Goal: Answer question/provide support: Ask a question

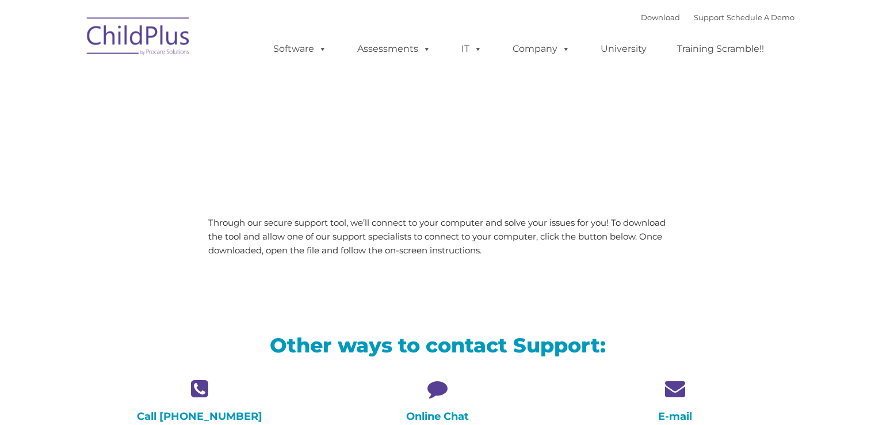
type input ""
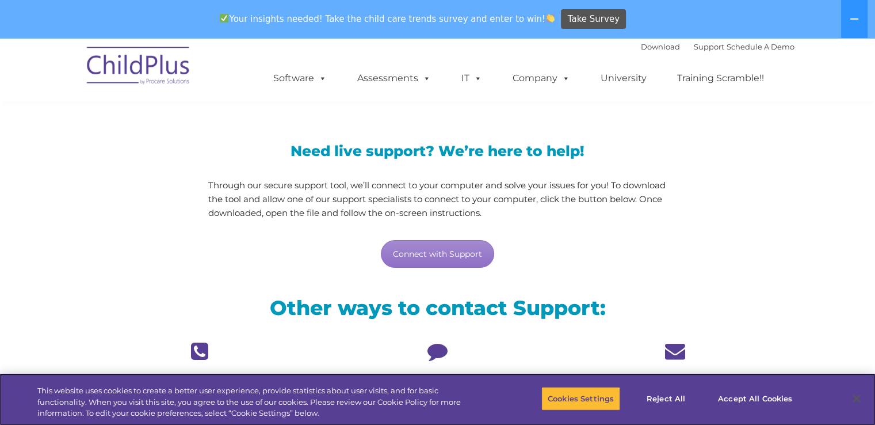
scroll to position [76, 0]
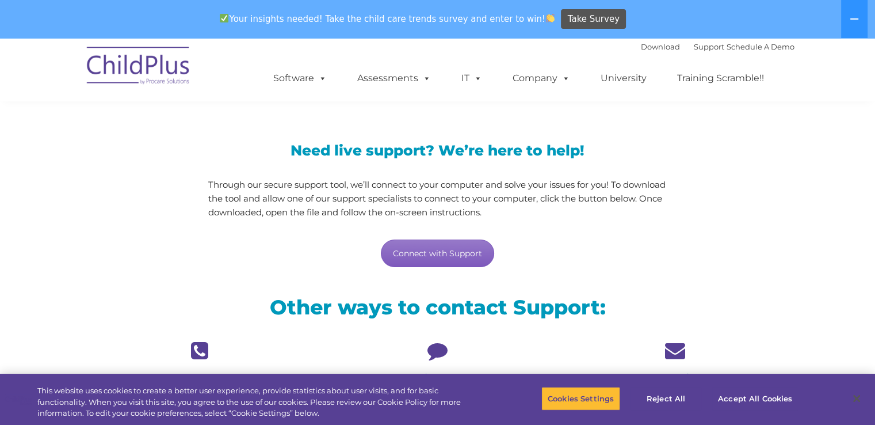
click at [472, 245] on link "Connect with Support" at bounding box center [437, 253] width 113 height 28
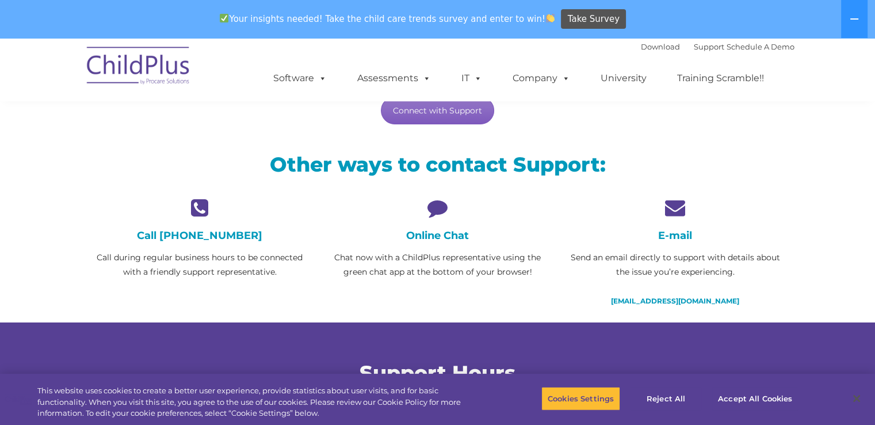
scroll to position [219, 0]
click at [717, 113] on div "Need live support? We’re here to help! Through our secure support tool, we’ll c…" at bounding box center [438, 51] width 714 height 171
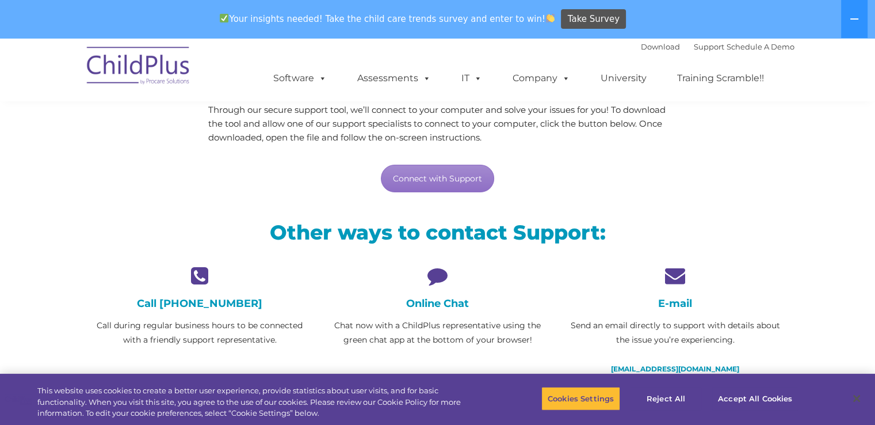
scroll to position [151, 0]
click at [743, 130] on div "Need live support? We’re here to help! Through our secure support tool, we’ll c…" at bounding box center [438, 118] width 714 height 171
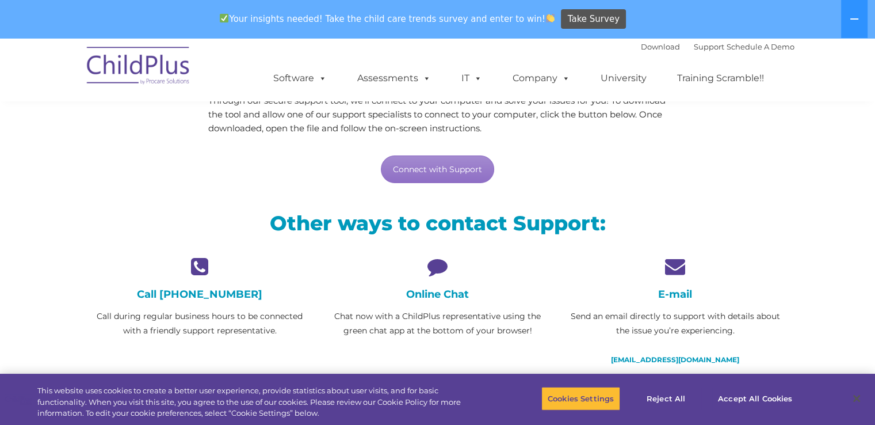
scroll to position [161, 0]
click at [737, 386] on button "Accept All Cookies" at bounding box center [755, 398] width 87 height 24
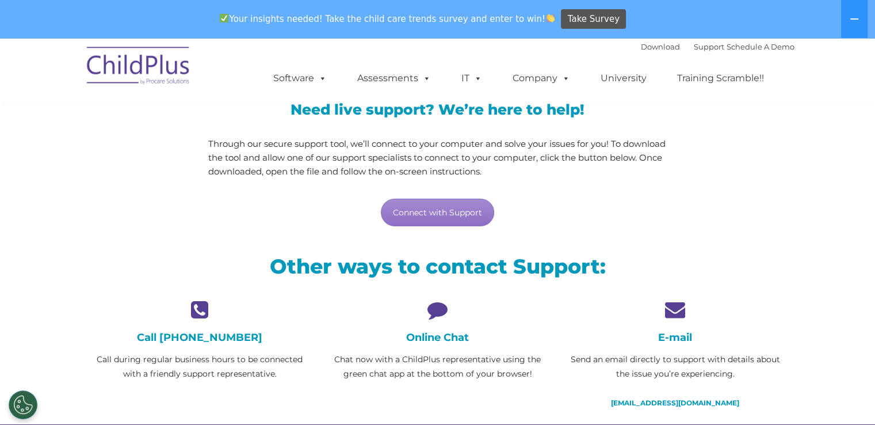
scroll to position [117, 0]
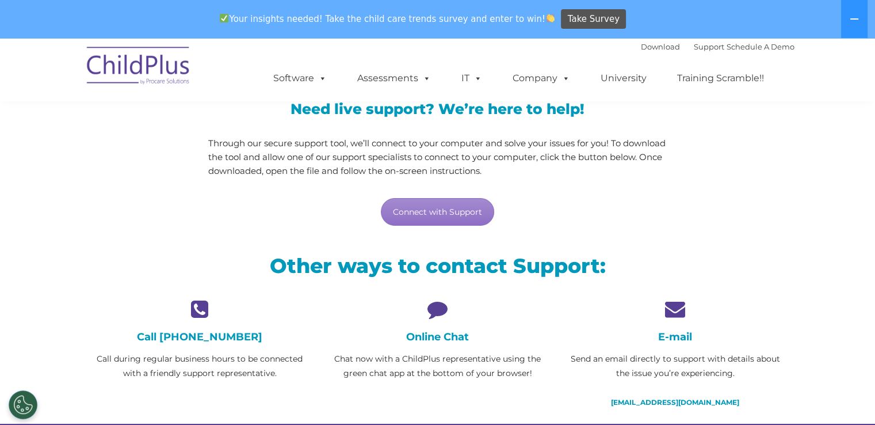
click at [707, 104] on div "Need live support? We’re here to help! Through our secure support tool, we’ll c…" at bounding box center [438, 152] width 714 height 171
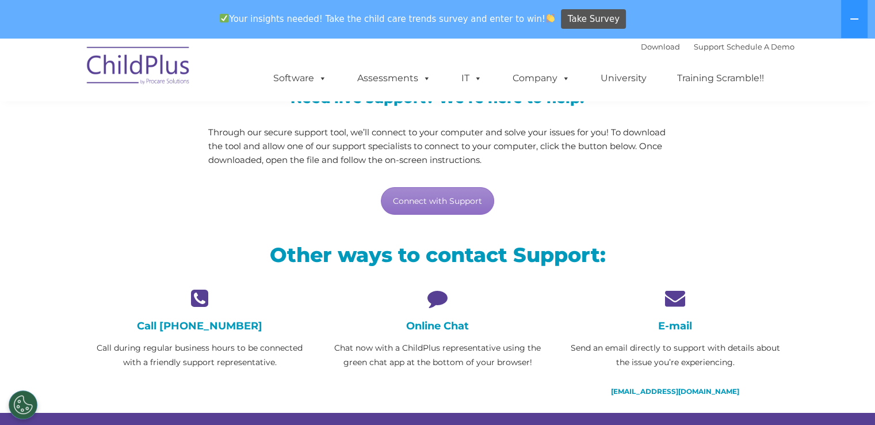
scroll to position [0, 0]
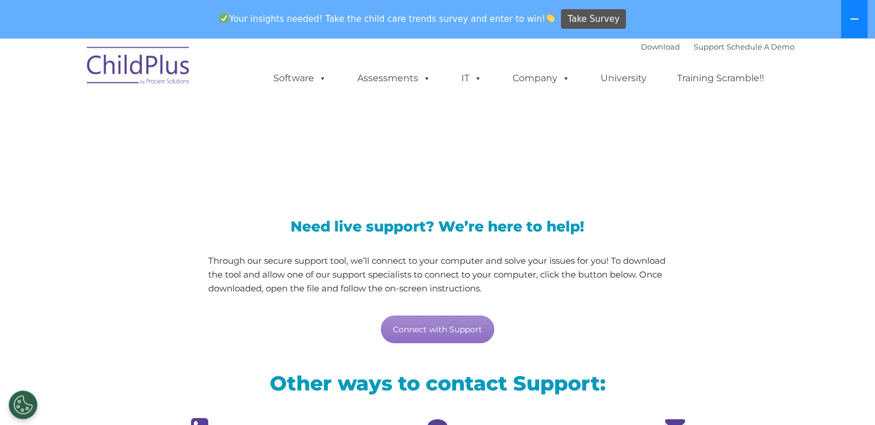
click at [852, 14] on button at bounding box center [855, 19] width 26 height 38
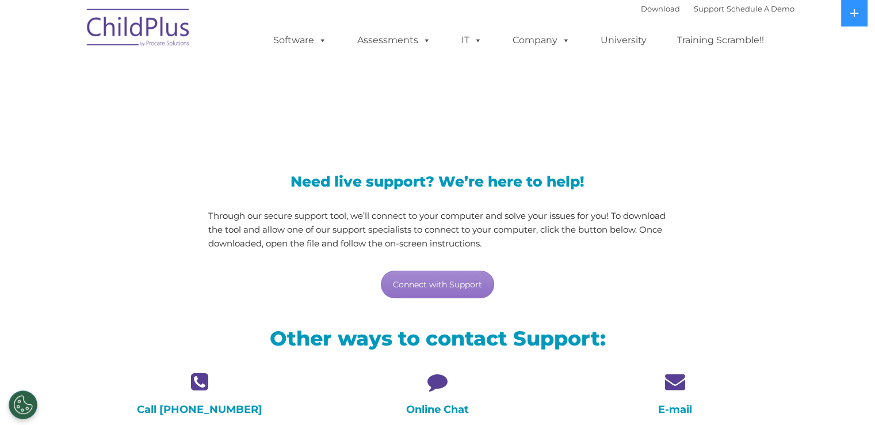
click at [771, 134] on div "LiveSupport with SplashTop" at bounding box center [437, 86] width 875 height 106
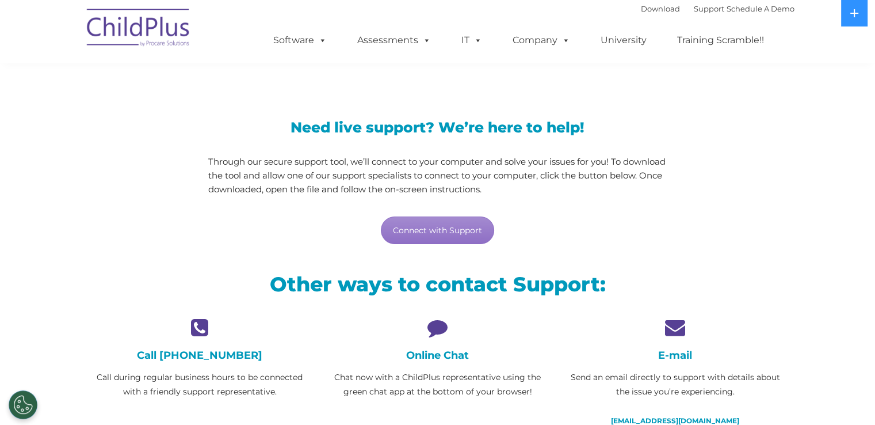
scroll to position [168, 0]
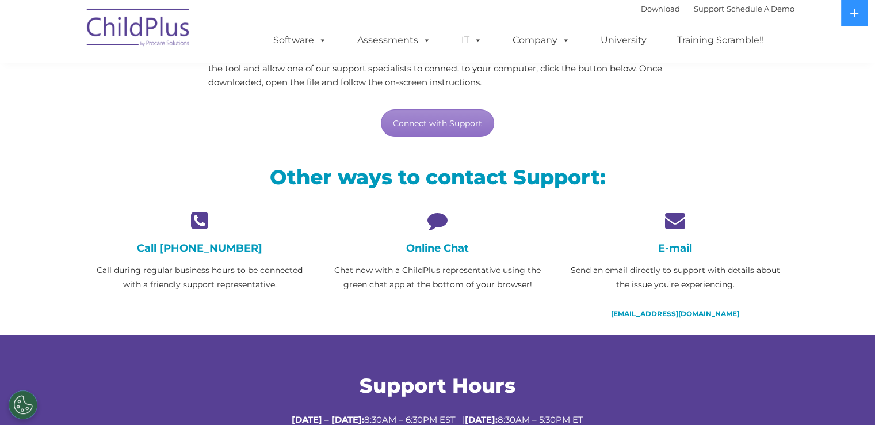
click at [771, 134] on div "Need live support? We’re here to help! Through our secure support tool, we’ll c…" at bounding box center [438, 64] width 714 height 171
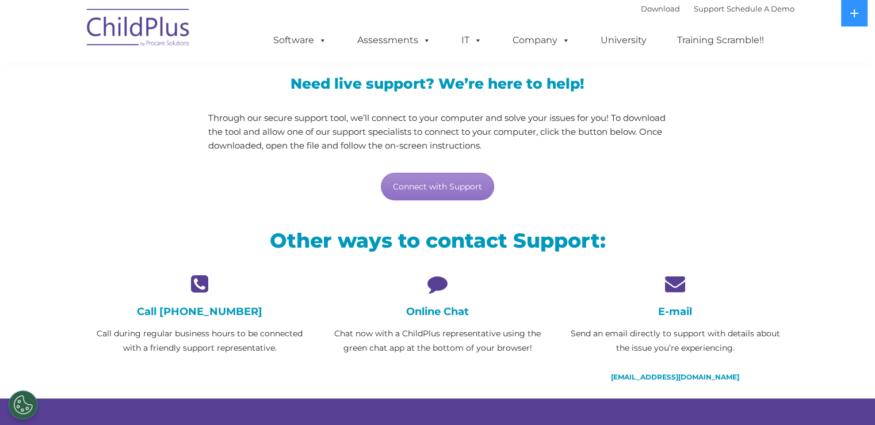
scroll to position [0, 0]
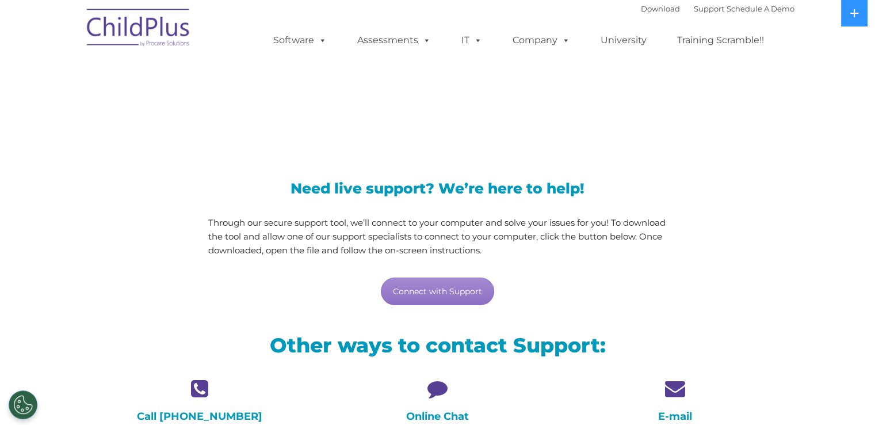
click at [696, 161] on div at bounding box center [735, 157] width 119 height 20
